Goal: Transaction & Acquisition: Purchase product/service

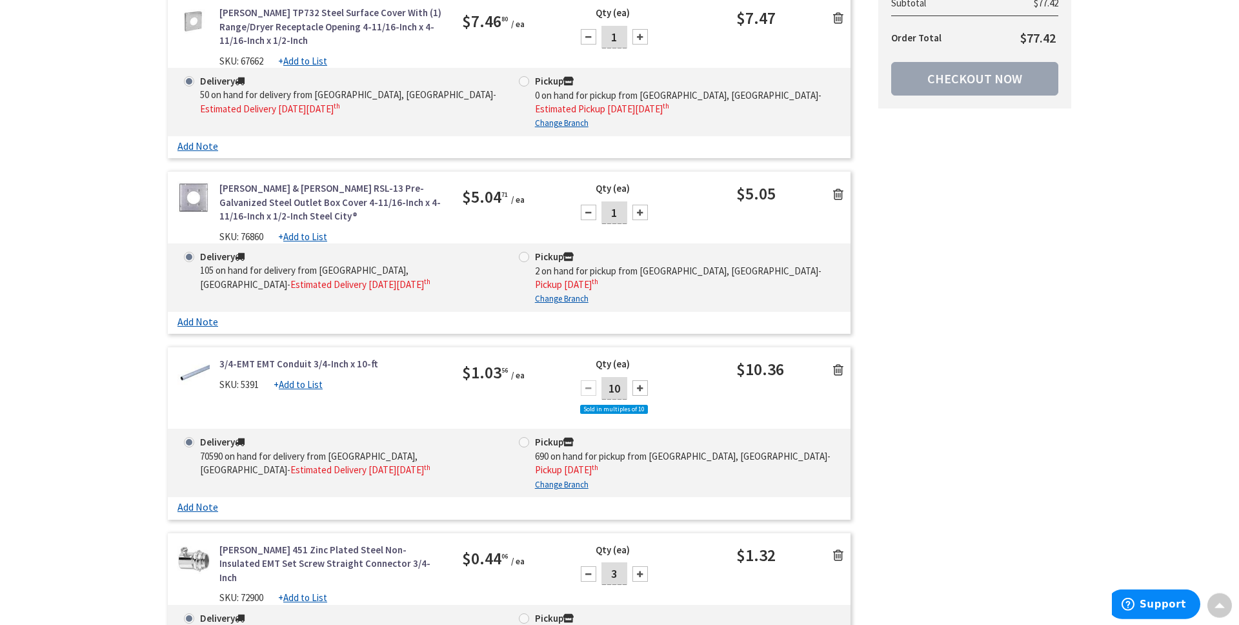
scroll to position [1917, 0]
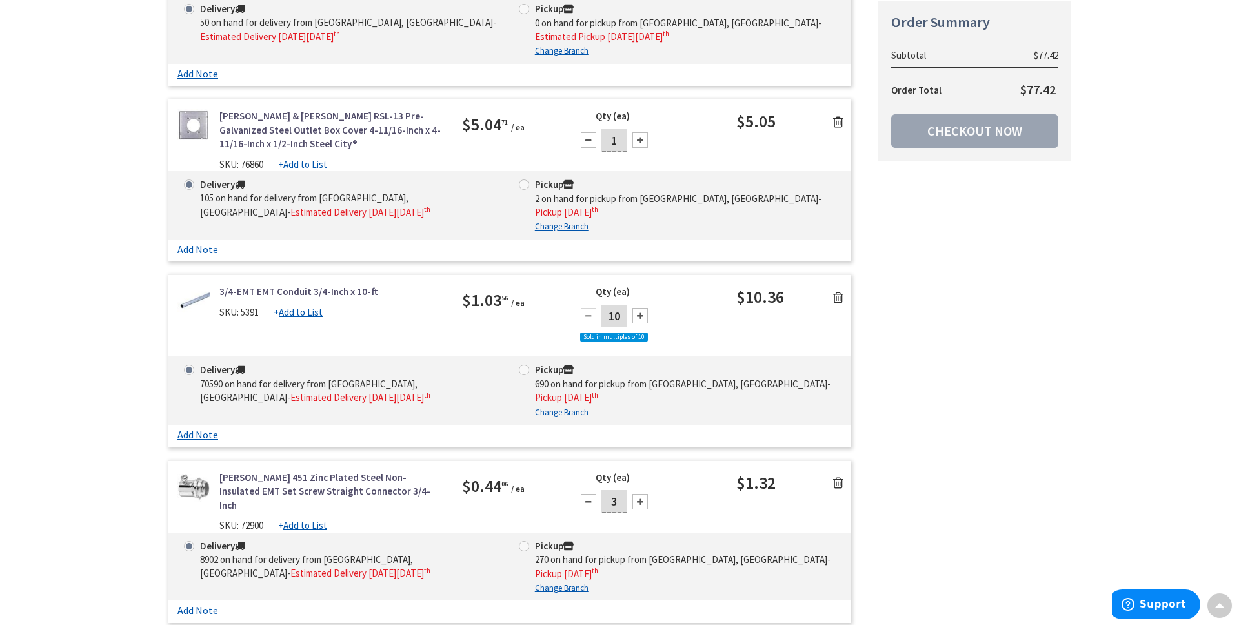
click at [834, 296] on icon at bounding box center [838, 297] width 10 height 13
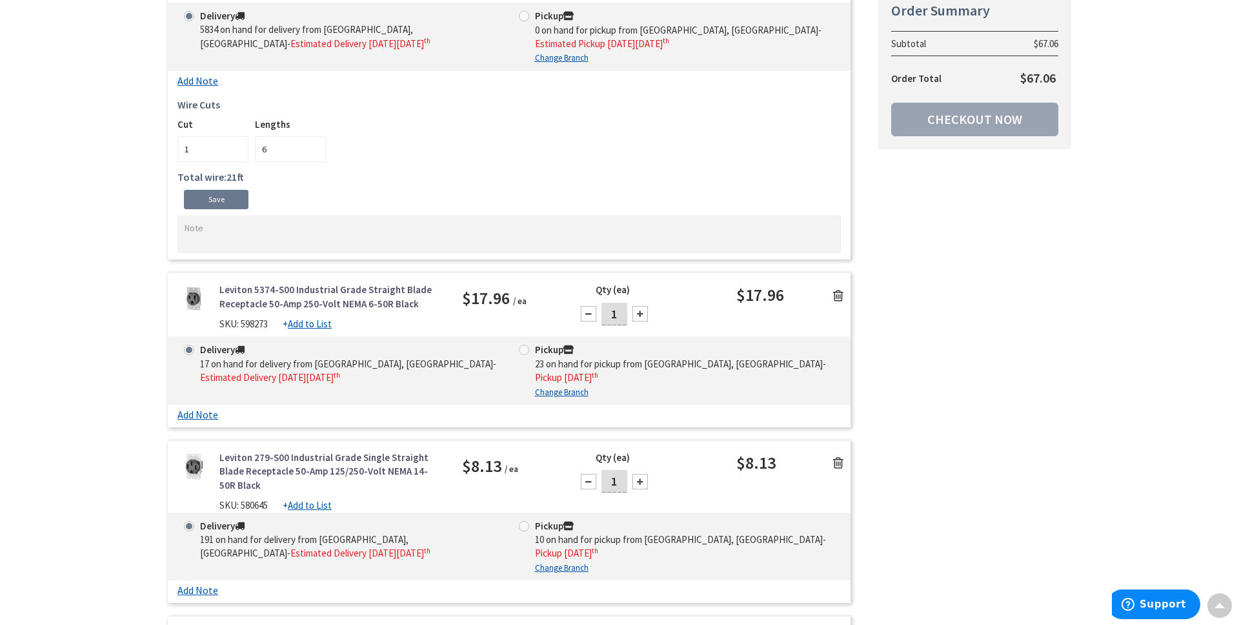
scroll to position [1045, 0]
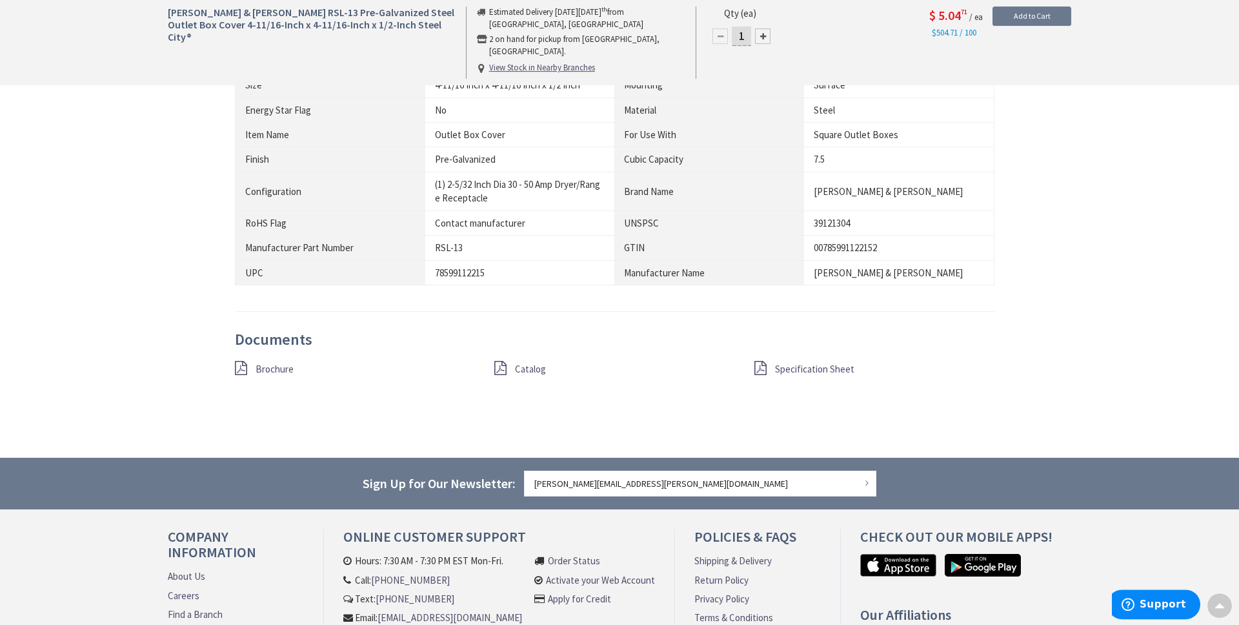
scroll to position [784, 0]
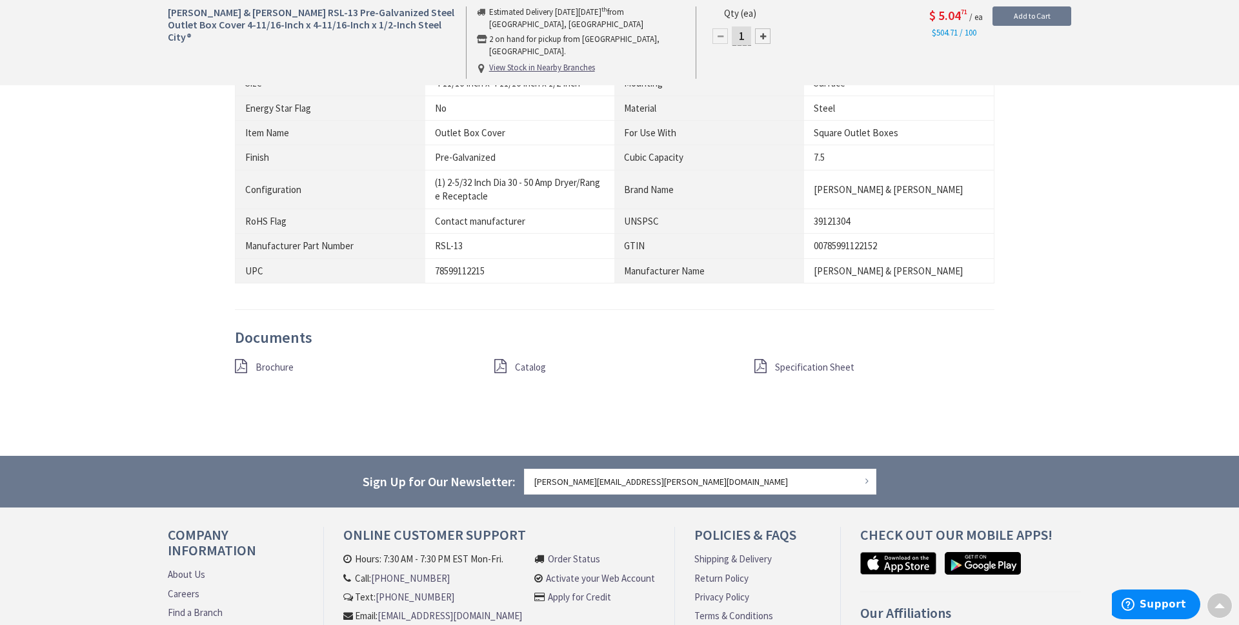
click at [796, 365] on span "Specification Sheet" at bounding box center [814, 367] width 79 height 12
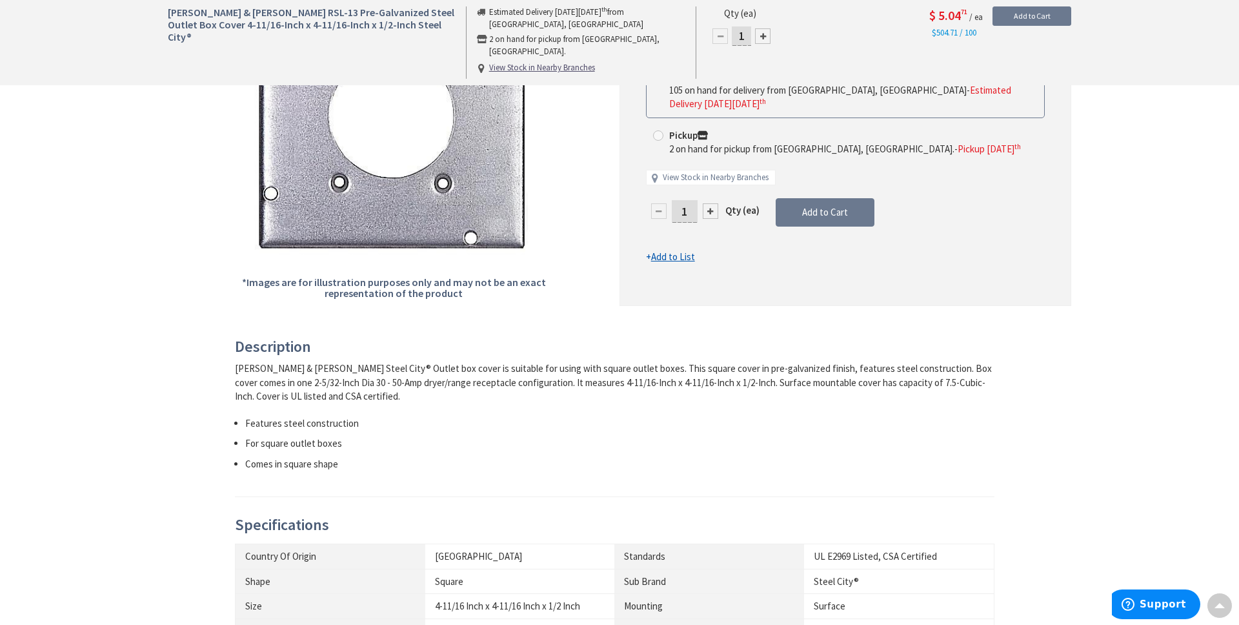
scroll to position [0, 0]
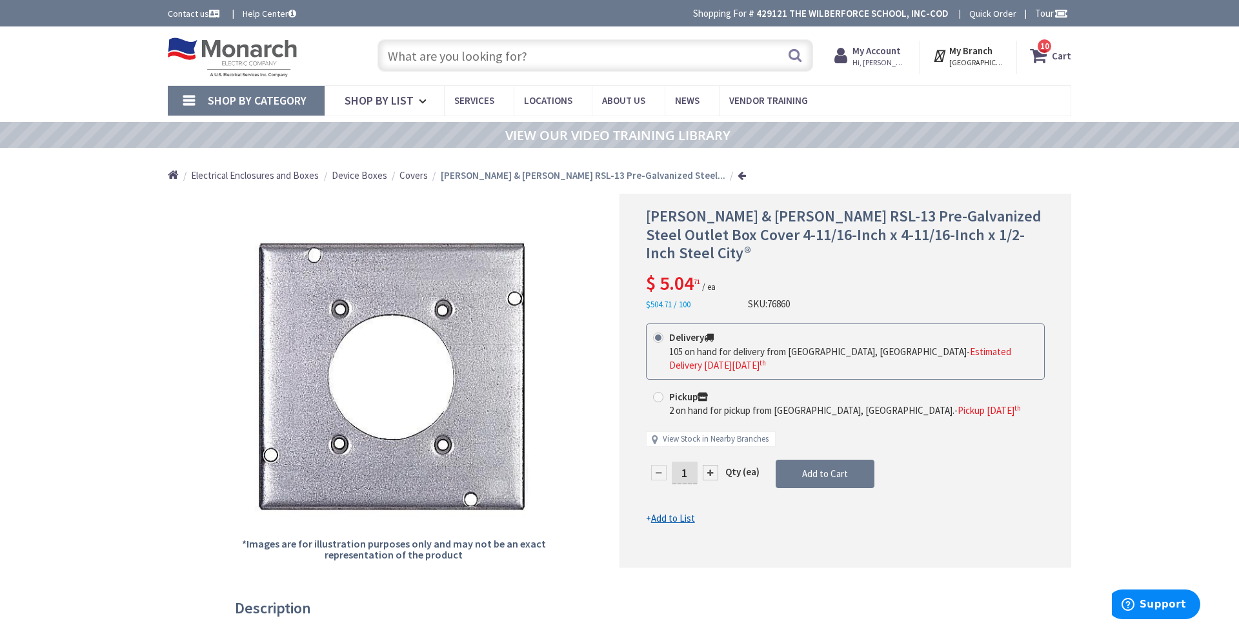
click at [503, 61] on input "text" at bounding box center [596, 55] width 436 height 32
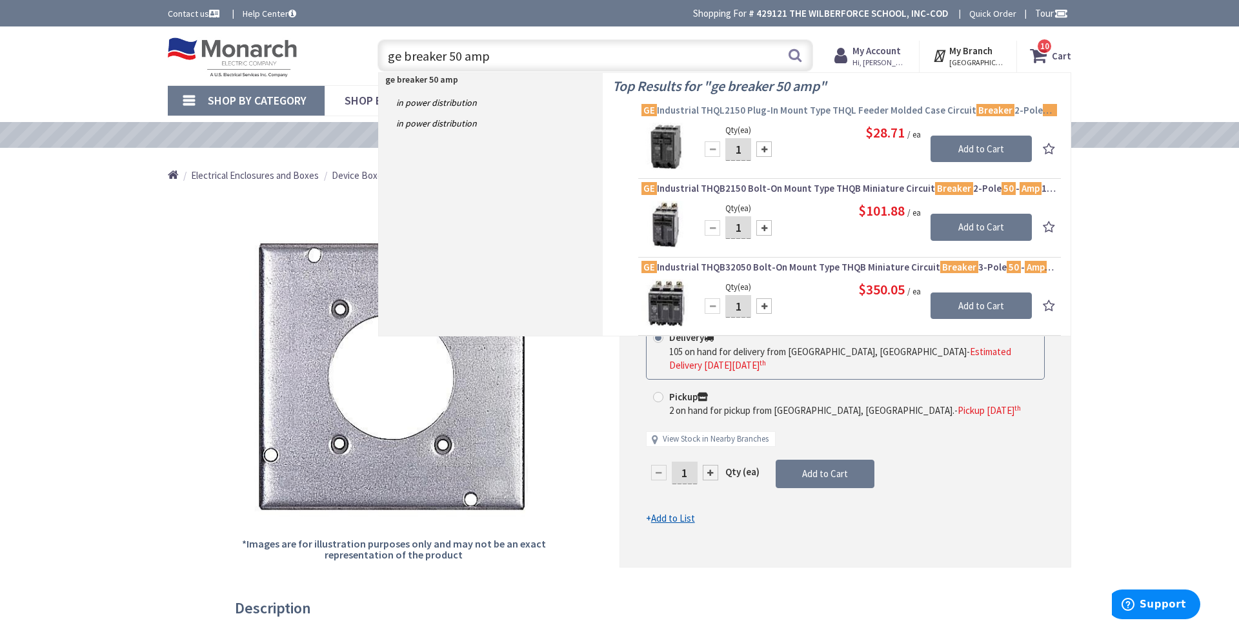
type input "ge breaker 50 amp"
click at [879, 110] on span "GE Industrial THQL2150 Plug-In Mount Type THQL Feeder Molded Case Circuit Break…" at bounding box center [849, 110] width 416 height 13
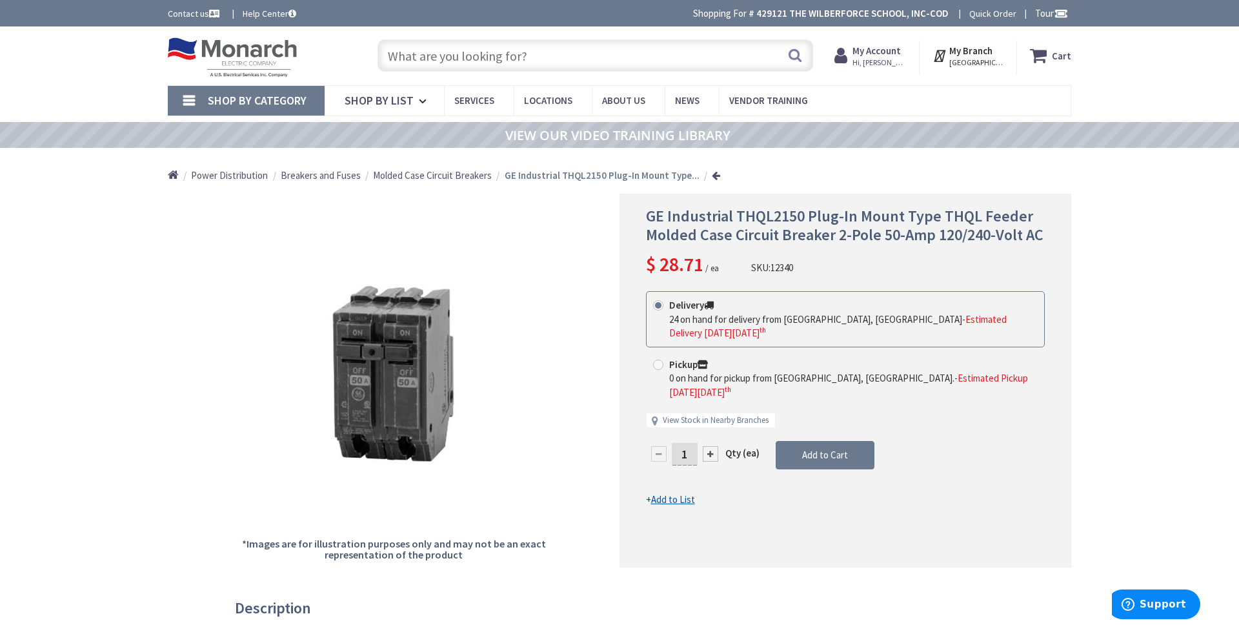
type input "[GEOGRAPHIC_DATA], [GEOGRAPHIC_DATA]"
drag, startPoint x: 734, startPoint y: 218, endPoint x: 805, endPoint y: 217, distance: 70.4
click at [805, 217] on span "GE Industrial THQL2150 Plug-In Mount Type THQL Feeder Molded Case Circuit Break…" at bounding box center [845, 225] width 398 height 39
copy span "THQL2150"
